Goal: Find specific fact: Find specific fact

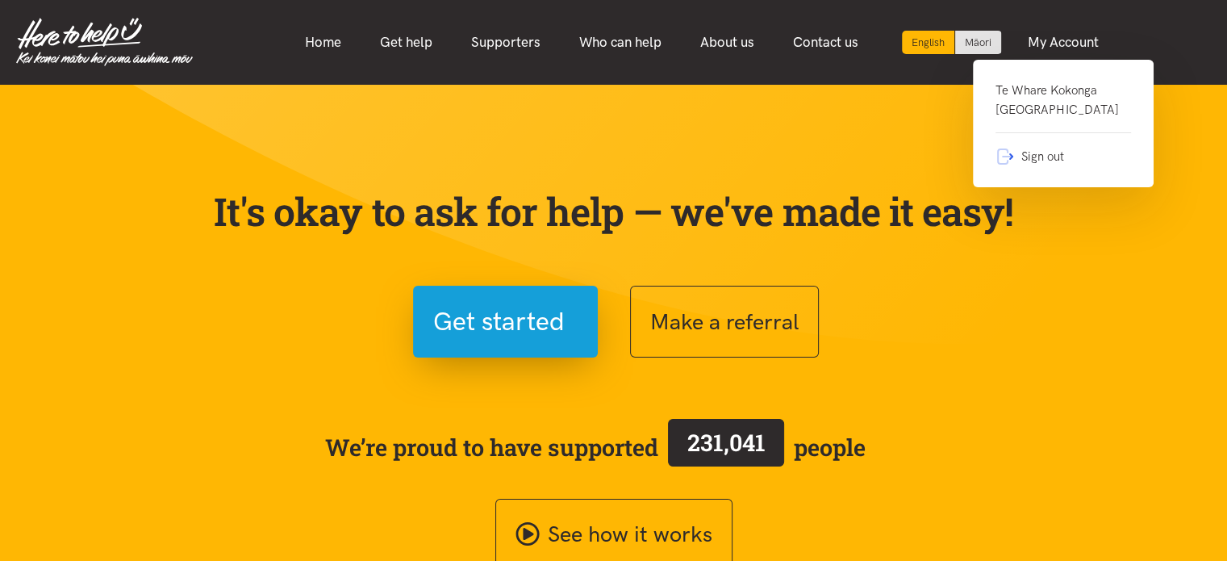
click at [1032, 107] on link "Te Whare Kokonga [GEOGRAPHIC_DATA]" at bounding box center [1064, 107] width 136 height 52
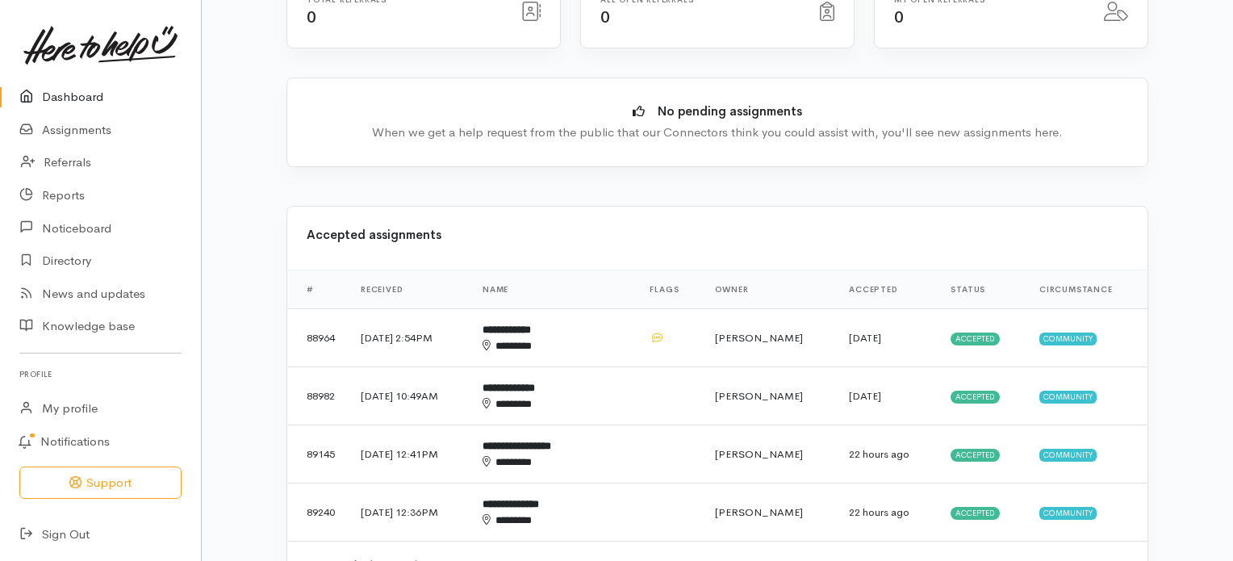
scroll to position [334, 0]
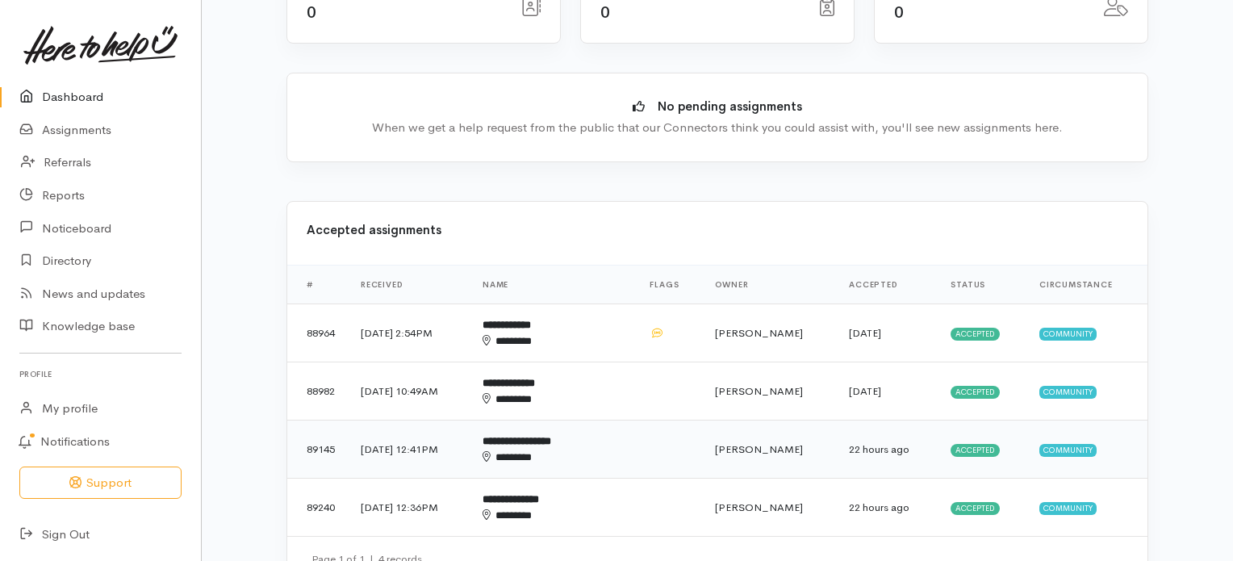
click at [551, 436] on b "**********" at bounding box center [517, 441] width 69 height 10
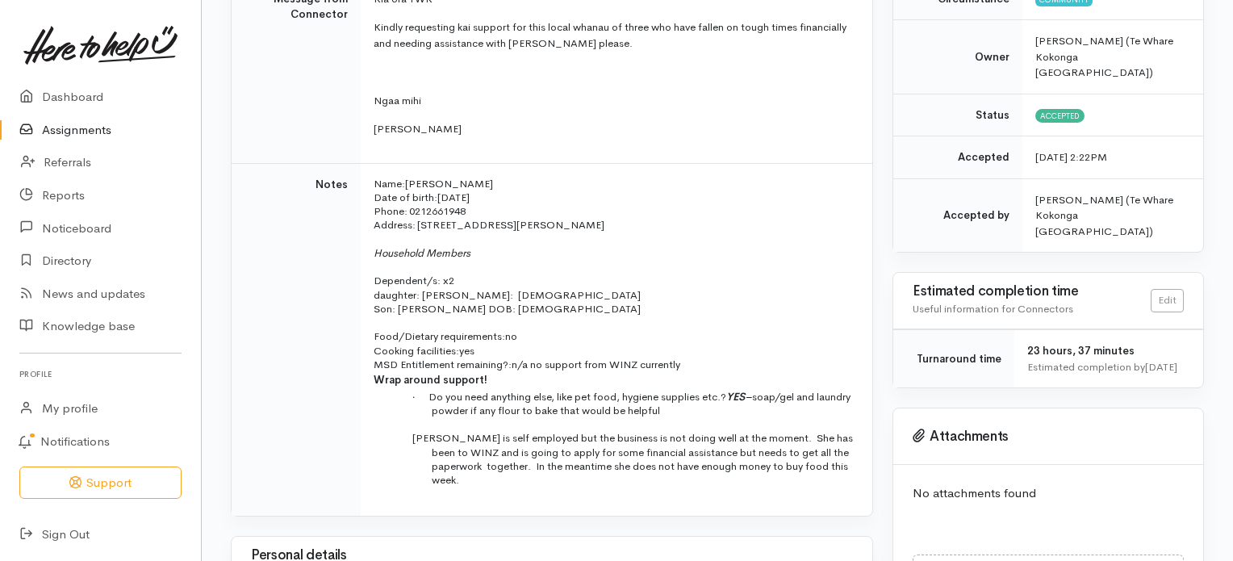
scroll to position [308, 0]
drag, startPoint x: 412, startPoint y: 156, endPoint x: 500, endPoint y: 157, distance: 88.8
click at [493, 174] on span "[PERSON_NAME]" at bounding box center [449, 181] width 88 height 14
copy span "[PERSON_NAME]"
click at [512, 230] on p at bounding box center [613, 237] width 479 height 14
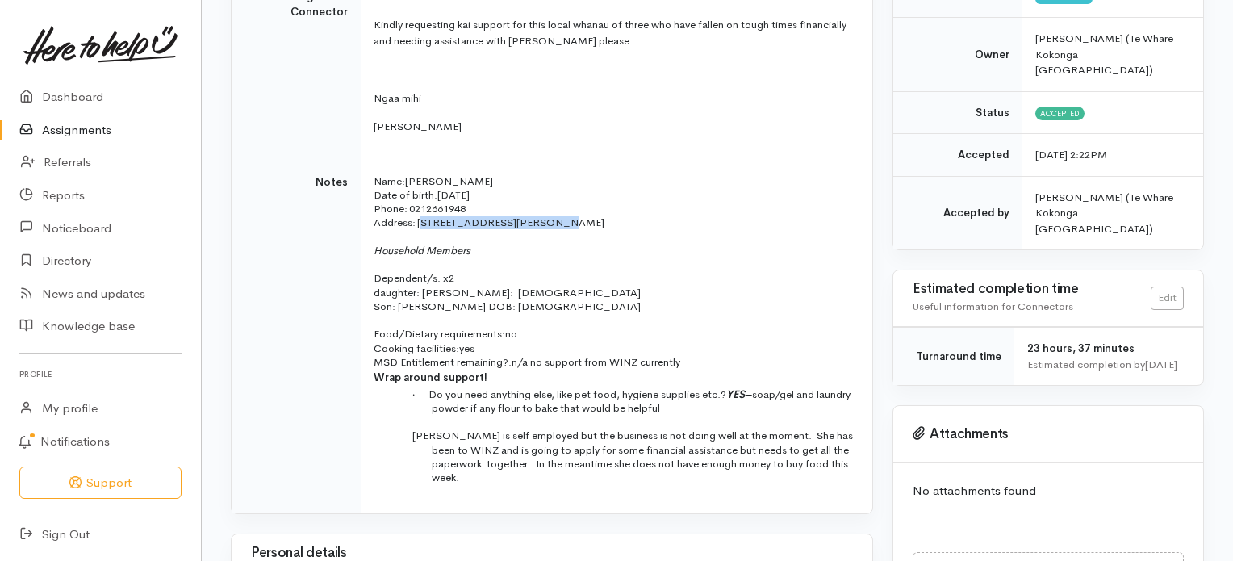
drag, startPoint x: 421, startPoint y: 202, endPoint x: 533, endPoint y: 201, distance: 111.4
click at [533, 215] on p "Address:   [STREET_ADDRESS][PERSON_NAME]" at bounding box center [613, 222] width 479 height 14
copy span "[STREET_ADDRESS][PERSON_NAME]"
drag, startPoint x: 411, startPoint y: 187, endPoint x: 474, endPoint y: 195, distance: 64.3
click at [474, 195] on td "Name: [PERSON_NAME] Date of birth: [DEMOGRAPHIC_DATA] Phone:   0212661948 Addre…" at bounding box center [617, 337] width 512 height 353
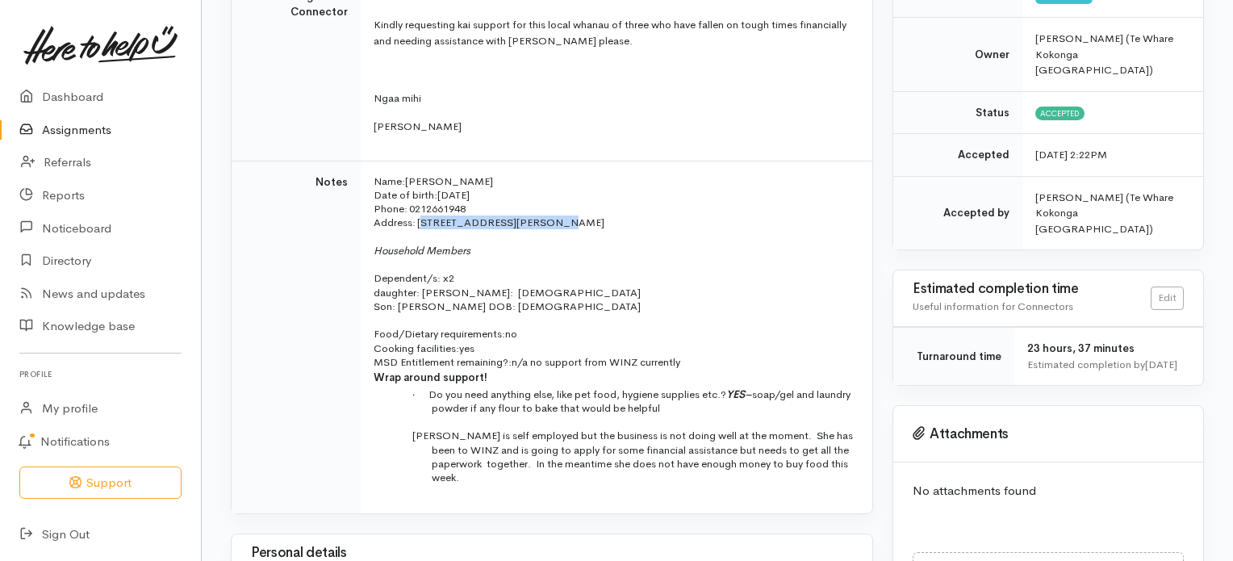
copy span "0212661948"
drag, startPoint x: 410, startPoint y: 159, endPoint x: 500, endPoint y: 167, distance: 90.7
click at [493, 174] on span "[PERSON_NAME]" at bounding box center [449, 181] width 88 height 14
copy span "[PERSON_NAME]"
drag, startPoint x: 409, startPoint y: 190, endPoint x: 474, endPoint y: 190, distance: 65.4
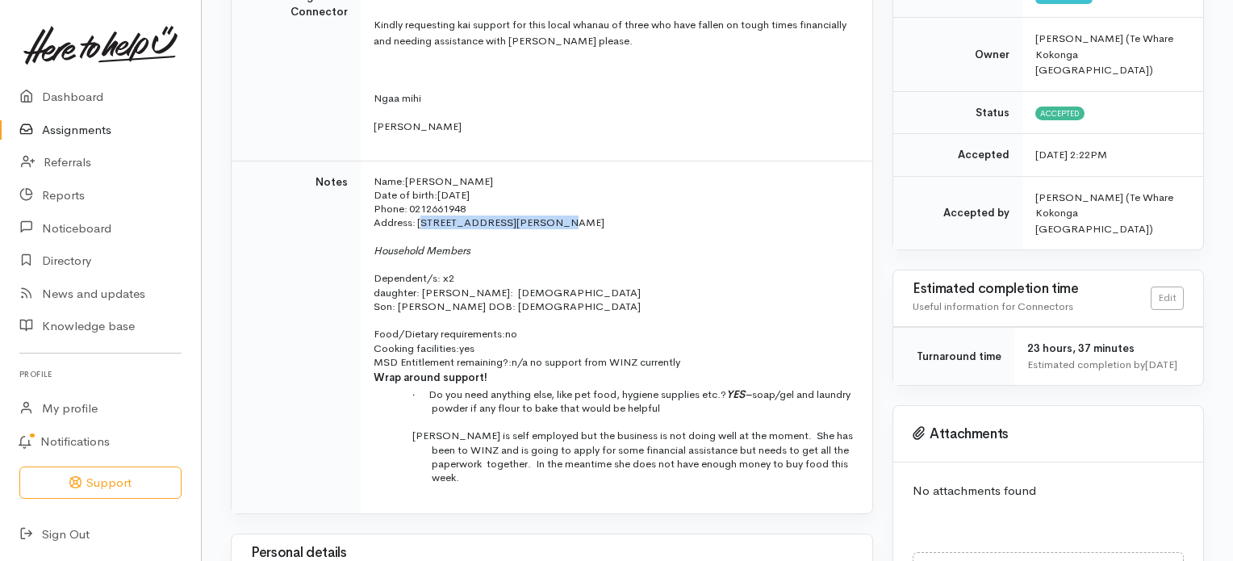
click at [474, 190] on p "Name: [PERSON_NAME] Date of birth: [DEMOGRAPHIC_DATA] Phone:   [PHONE_NUMBER]" at bounding box center [613, 195] width 479 height 42
copy span "0212661948"
click at [549, 190] on p "Name: [PERSON_NAME] Date of birth: [DEMOGRAPHIC_DATA] Phone:   [PHONE_NUMBER]" at bounding box center [613, 195] width 479 height 42
drag, startPoint x: 421, startPoint y: 200, endPoint x: 534, endPoint y: 211, distance: 113.5
click at [534, 211] on td "Name: [PERSON_NAME] Date of birth: [DEMOGRAPHIC_DATA] Phone:   0212661948 Addre…" at bounding box center [617, 337] width 512 height 353
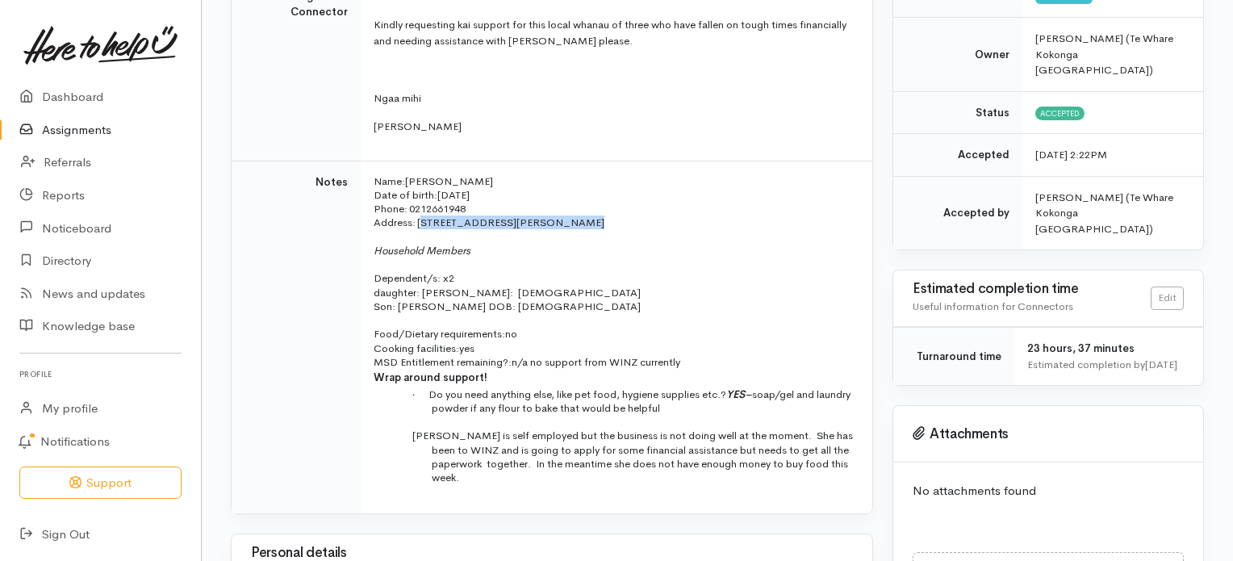
copy span "[STREET_ADDRESS][PERSON_NAME]"
drag, startPoint x: 409, startPoint y: 158, endPoint x: 496, endPoint y: 160, distance: 87.2
click at [493, 174] on span "[PERSON_NAME]" at bounding box center [449, 181] width 88 height 14
copy span "[PERSON_NAME]"
click at [493, 174] on span "[PERSON_NAME]" at bounding box center [449, 181] width 88 height 14
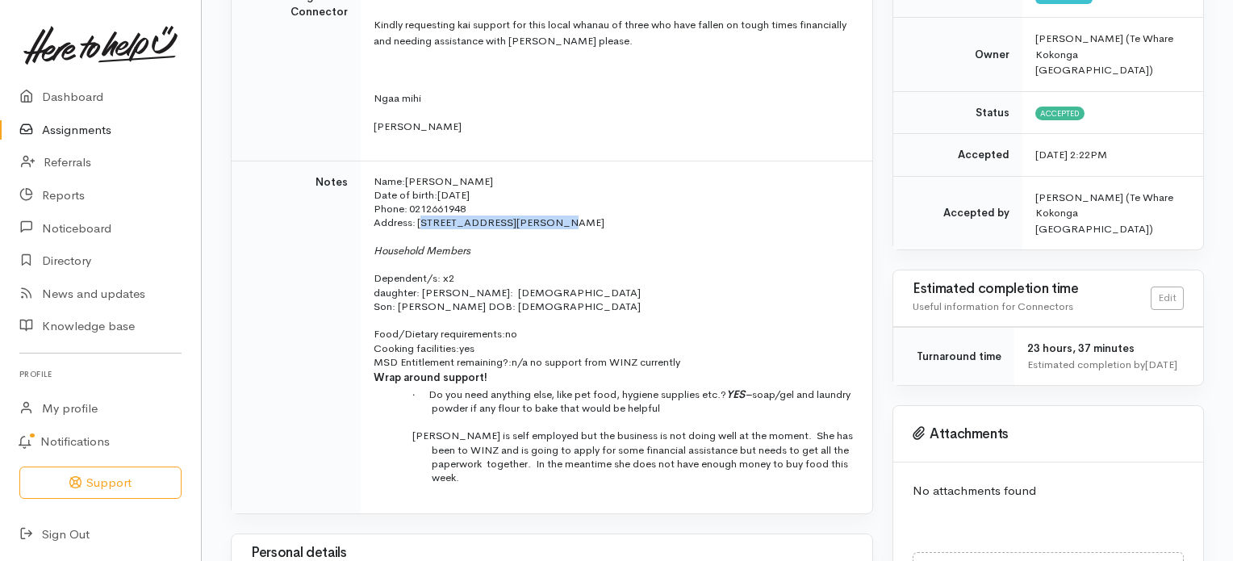
drag, startPoint x: 420, startPoint y: 203, endPoint x: 535, endPoint y: 204, distance: 114.6
click at [535, 215] on p "Address:   [STREET_ADDRESS][PERSON_NAME]" at bounding box center [613, 222] width 479 height 14
copy span "[STREET_ADDRESS][PERSON_NAME]"
drag, startPoint x: 410, startPoint y: 188, endPoint x: 483, endPoint y: 187, distance: 72.6
click at [483, 187] on p "Name: [PERSON_NAME] Date of birth: [DEMOGRAPHIC_DATA] Phone:   [PHONE_NUMBER]" at bounding box center [613, 195] width 479 height 42
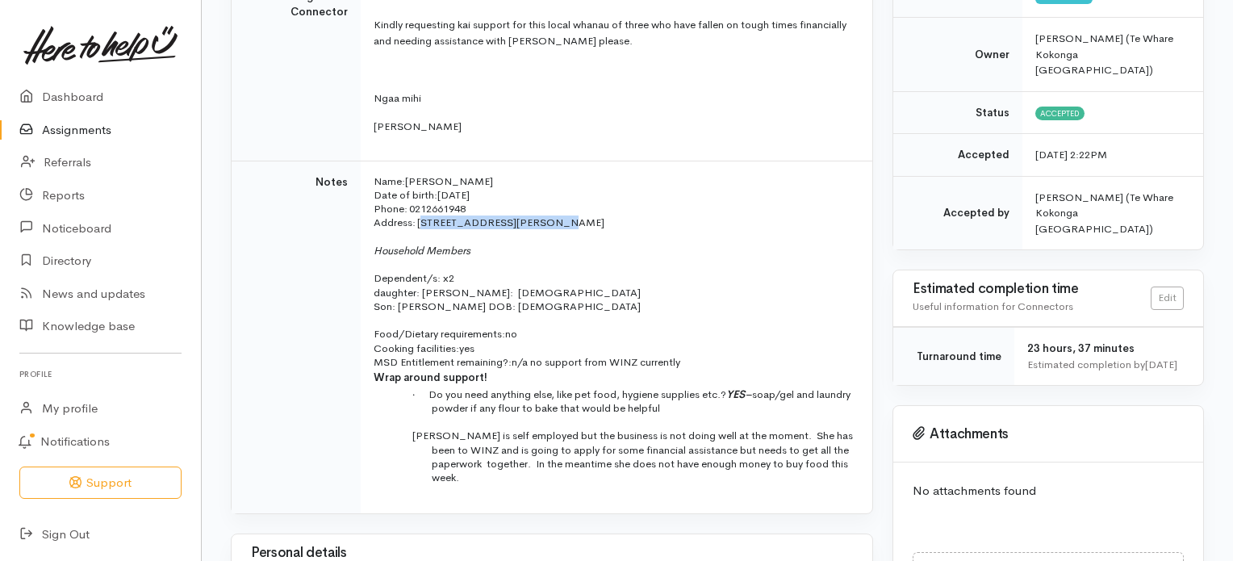
copy span "0212661948"
drag, startPoint x: 412, startPoint y: 161, endPoint x: 497, endPoint y: 155, distance: 85.7
click at [493, 174] on span "[PERSON_NAME]" at bounding box center [449, 181] width 88 height 14
copy span "[PERSON_NAME]"
drag, startPoint x: 420, startPoint y: 204, endPoint x: 535, endPoint y: 206, distance: 115.4
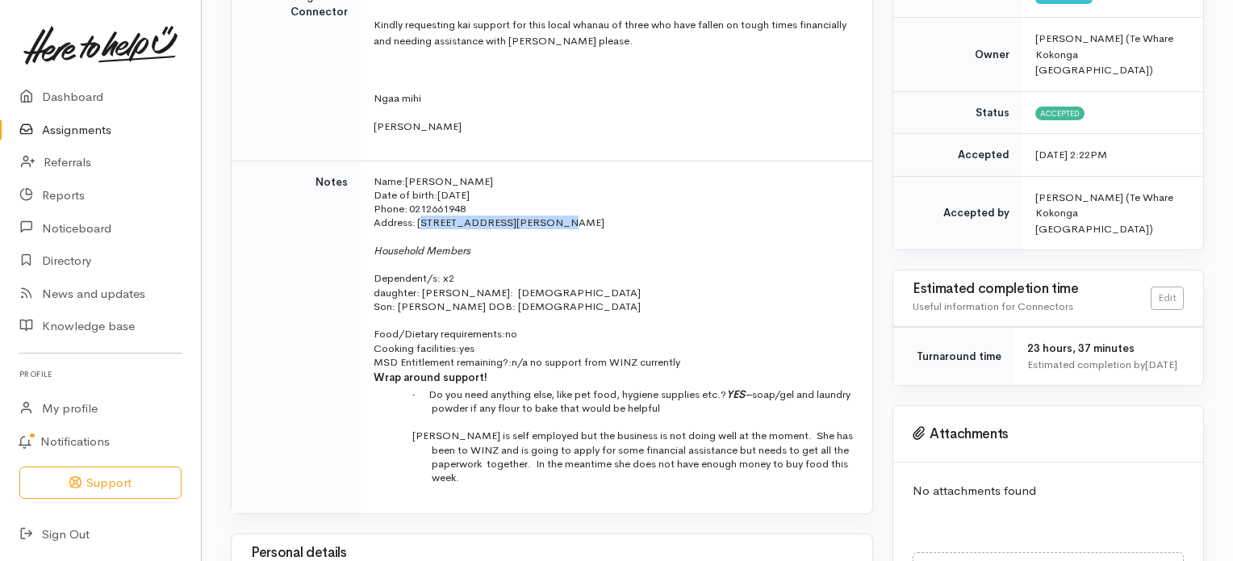
click at [535, 215] on p "Address:   [STREET_ADDRESS][PERSON_NAME]" at bounding box center [613, 222] width 479 height 14
drag, startPoint x: 408, startPoint y: 188, endPoint x: 474, endPoint y: 194, distance: 66.4
click at [474, 194] on p "Name: [PERSON_NAME] Date of birth: [DEMOGRAPHIC_DATA] Phone:   [PHONE_NUMBER]" at bounding box center [613, 195] width 479 height 42
drag, startPoint x: 422, startPoint y: 270, endPoint x: 465, endPoint y: 271, distance: 42.8
click at [465, 286] on span "daughter: [PERSON_NAME]: [DEMOGRAPHIC_DATA]" at bounding box center [507, 293] width 267 height 14
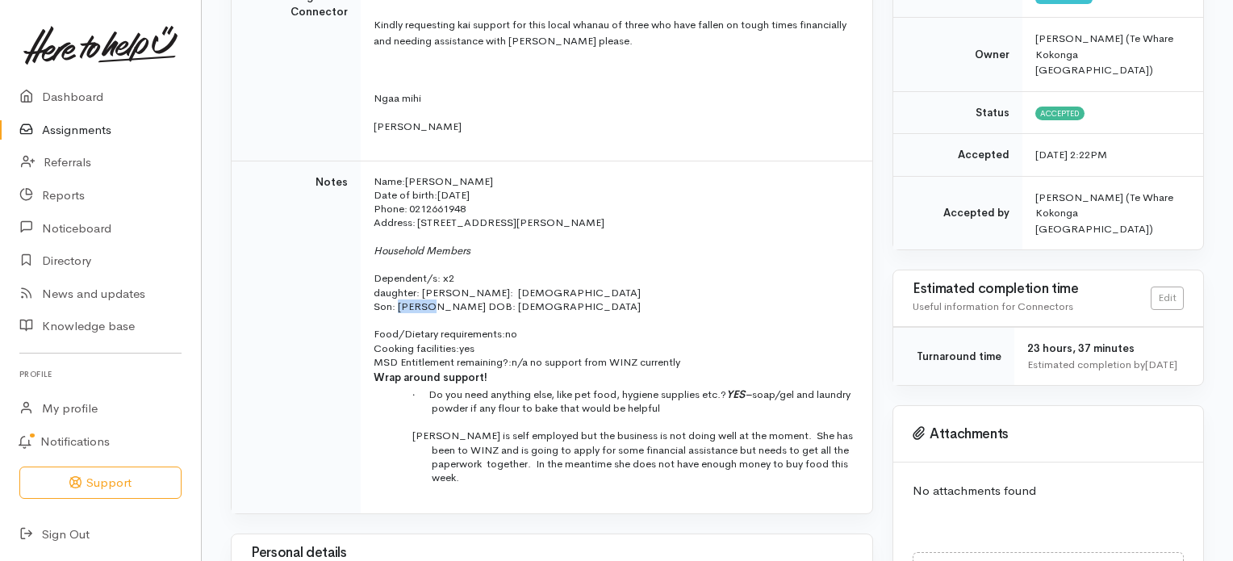
drag, startPoint x: 397, startPoint y: 287, endPoint x: 426, endPoint y: 286, distance: 29.1
click at [426, 299] on span "Son: [PERSON_NAME] DOB: [DEMOGRAPHIC_DATA]" at bounding box center [507, 306] width 267 height 14
drag, startPoint x: 768, startPoint y: 372, endPoint x: 596, endPoint y: 387, distance: 172.5
click at [596, 387] on span "soap/gel and laundry powder if any flour to bake that would be helpful" at bounding box center [641, 400] width 419 height 27
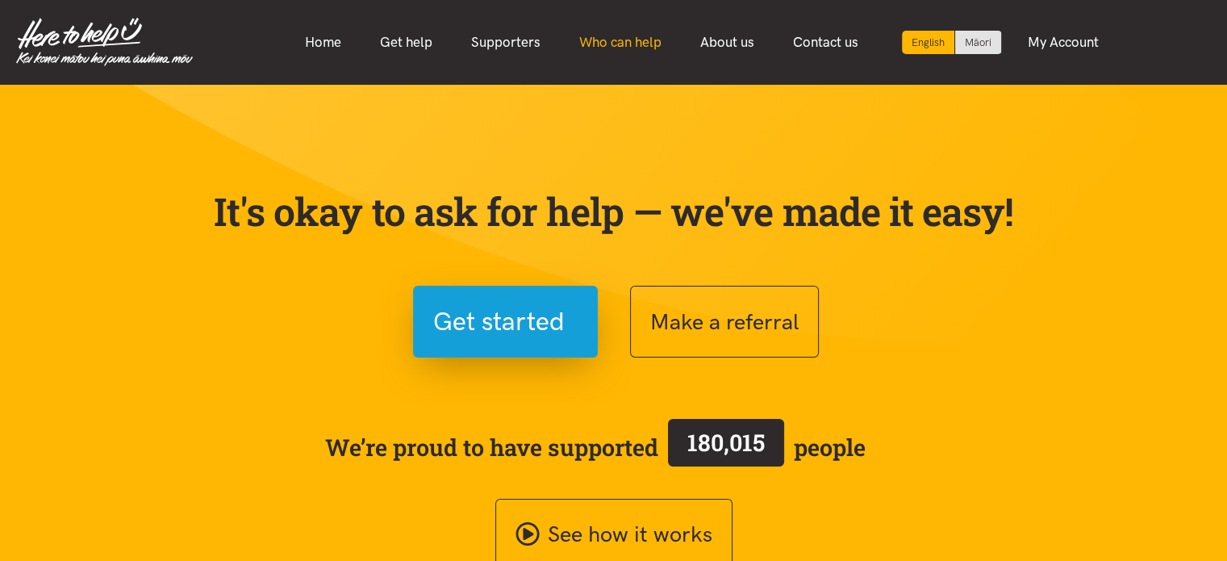
drag, startPoint x: 1110, startPoint y: 172, endPoint x: 565, endPoint y: 55, distance: 557.9
